Goal: Task Accomplishment & Management: Use online tool/utility

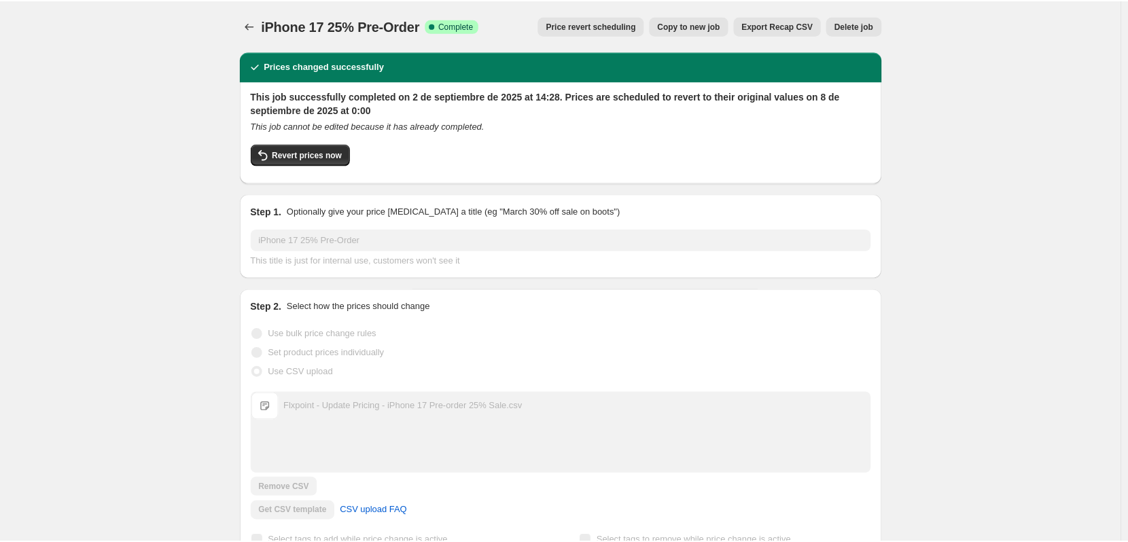
scroll to position [544, 0]
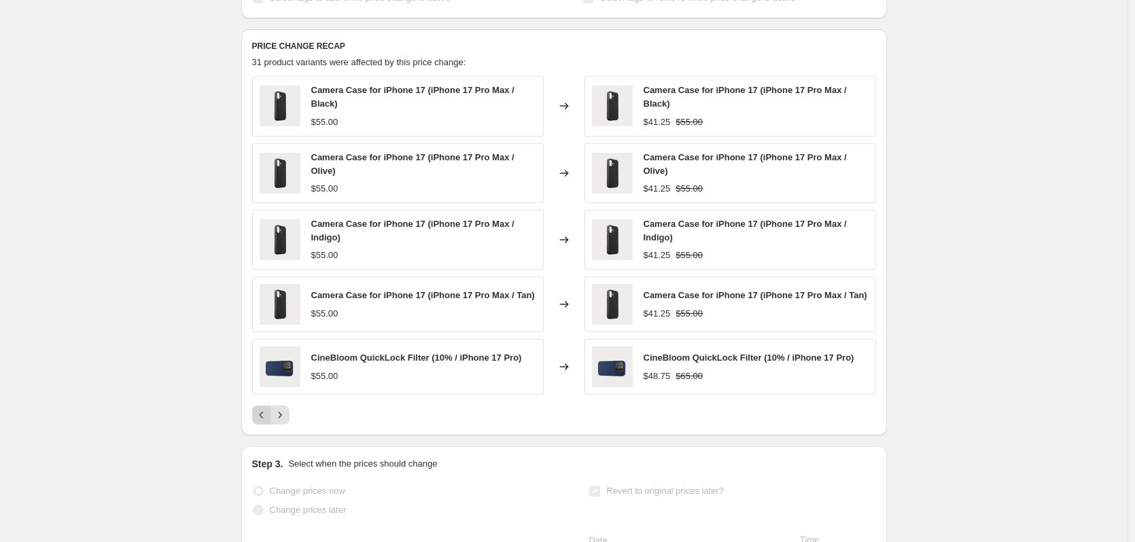
click at [262, 422] on icon "Previous" at bounding box center [262, 416] width 14 height 14
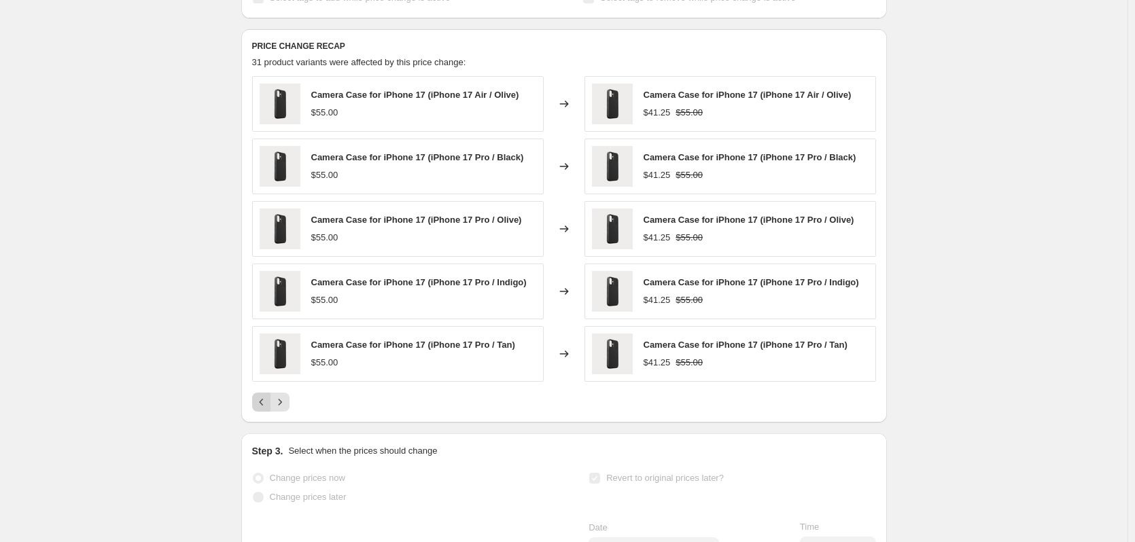
click at [262, 422] on div "PRICE CHANGE RECAP 31 product variants were affected by this price change: Came…" at bounding box center [564, 226] width 646 height 394
click at [269, 407] on icon "Previous" at bounding box center [262, 403] width 14 height 14
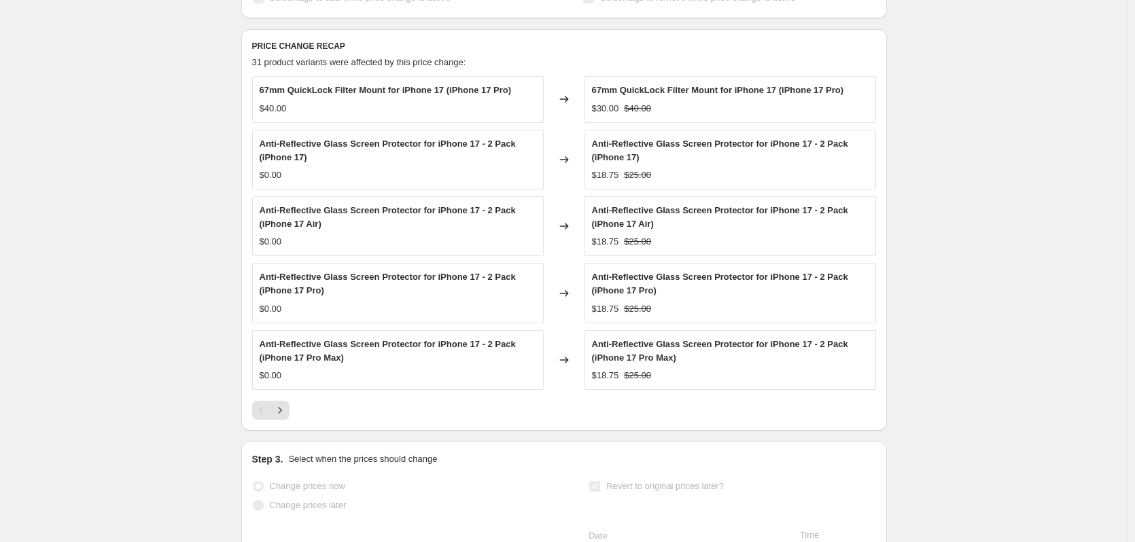
click at [341, 356] on span "Anti-Reflective Glass Screen Protector for iPhone 17 - 2 Pack (iPhone 17 Pro Ma…" at bounding box center [388, 351] width 256 height 24
click at [334, 344] on span "Anti-Reflective Glass Screen Protector for iPhone 17 - 2 Pack (iPhone 17 Pro Ma…" at bounding box center [388, 351] width 256 height 24
copy span "Anti-Reflective Glass Screen Protector for iPhone 17 - 2 Pack (iPhone 17 Pro Ma…"
